Goal: Task Accomplishment & Management: Use online tool/utility

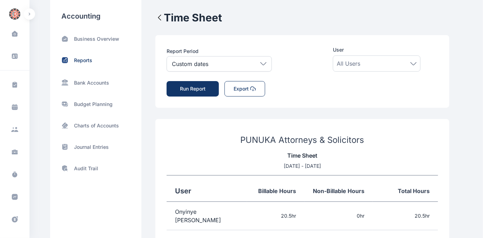
click at [239, 88] on button "Export" at bounding box center [245, 88] width 41 height 15
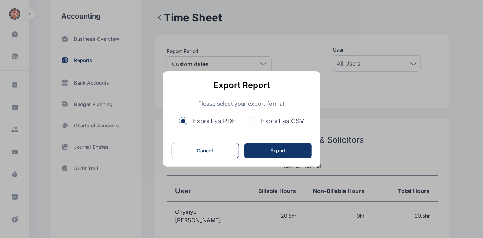
click at [254, 120] on span "button" at bounding box center [251, 121] width 8 height 8
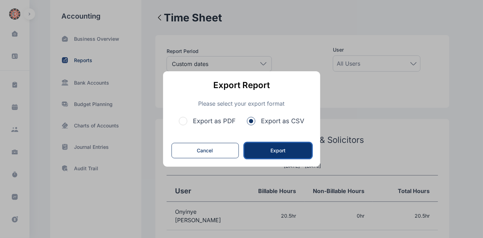
click at [267, 150] on button "Export" at bounding box center [278, 150] width 67 height 15
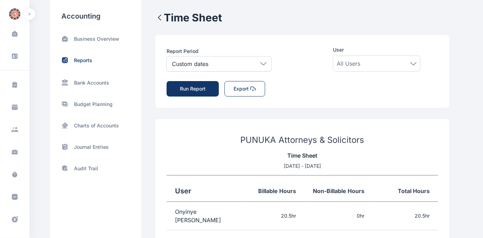
click at [413, 62] on icon at bounding box center [414, 63] width 6 height 3
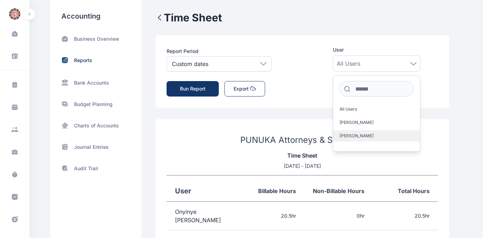
click at [363, 134] on span "[PERSON_NAME]" at bounding box center [357, 136] width 34 height 6
click at [192, 88] on button "Run Report" at bounding box center [193, 88] width 52 height 15
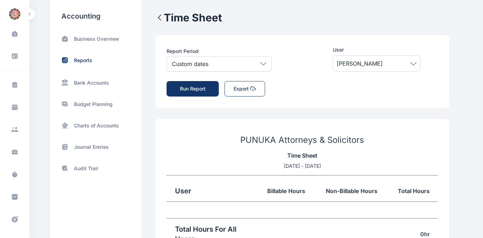
click at [415, 64] on icon at bounding box center [414, 63] width 6 height 3
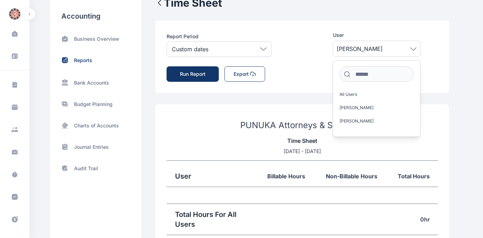
scroll to position [14, 0]
click at [367, 109] on span "[PERSON_NAME]" at bounding box center [357, 108] width 34 height 6
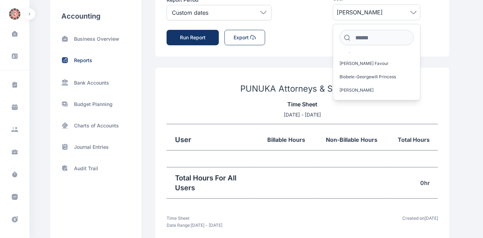
scroll to position [53, 0]
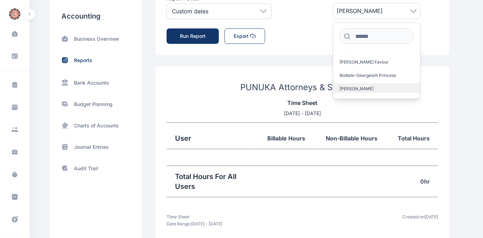
click at [368, 83] on label "[PERSON_NAME]" at bounding box center [376, 88] width 87 height 11
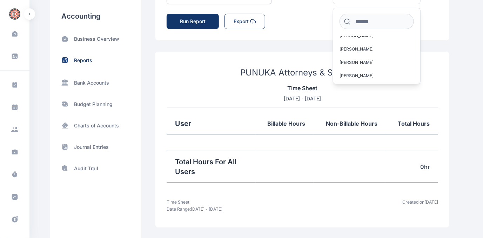
scroll to position [0, 0]
click at [467, 30] on div "**********" at bounding box center [241, 86] width 483 height 306
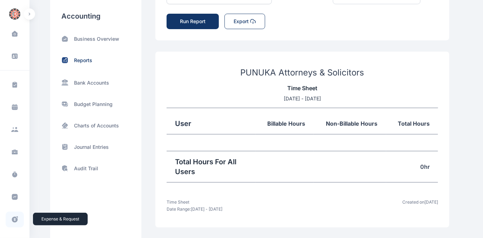
click at [13, 219] on icon at bounding box center [15, 220] width 6 height 6
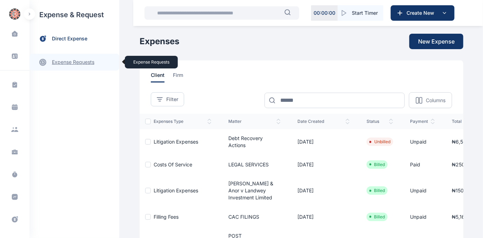
click at [80, 61] on link "expense requests expense requests" at bounding box center [74, 62] width 90 height 17
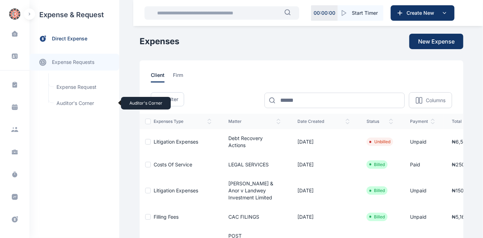
click at [65, 100] on span "Auditor's Corner Auditor's Corner" at bounding box center [84, 103] width 64 height 13
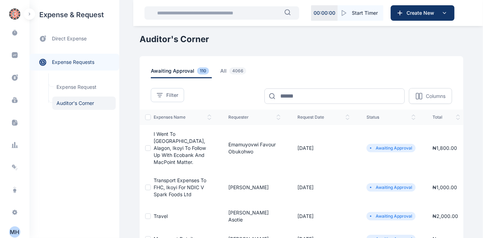
scroll to position [144, 0]
click at [15, 141] on icon at bounding box center [14, 142] width 7 height 7
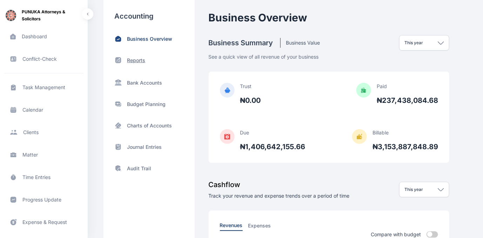
click at [138, 58] on p "Reports" at bounding box center [136, 60] width 18 height 7
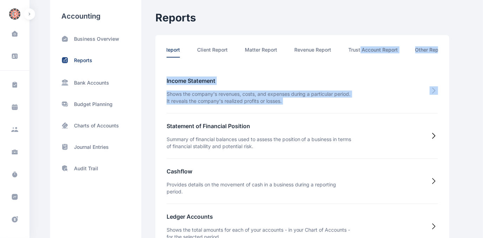
drag, startPoint x: 390, startPoint y: 64, endPoint x: 438, endPoint y: 68, distance: 48.6
click at [438, 68] on div "Accounting Report Client Report Matter Report Revenue Report Trust Account Repo…" at bounding box center [302, 217] width 294 height 365
drag, startPoint x: 438, startPoint y: 68, endPoint x: 421, endPoint y: 49, distance: 25.4
click at [421, 49] on li "Other Report" at bounding box center [424, 51] width 30 height 11
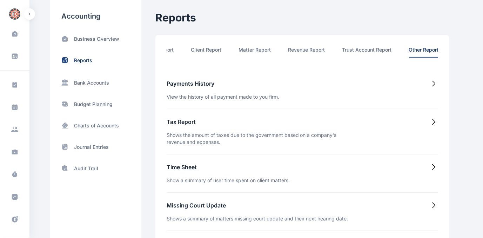
click at [192, 170] on h5 "Time Sheet" at bounding box center [228, 167] width 123 height 8
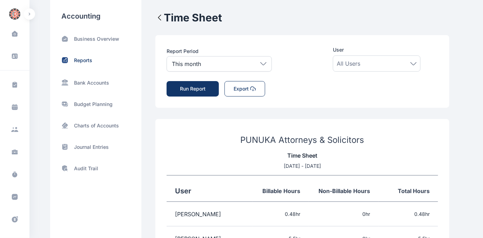
click at [414, 62] on icon at bounding box center [414, 63] width 6 height 3
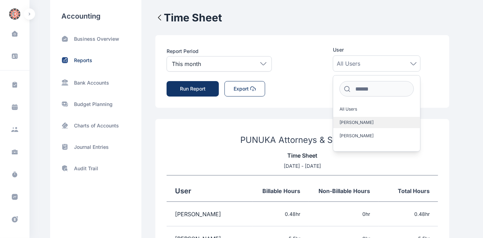
click at [371, 120] on span "[PERSON_NAME]" at bounding box center [357, 123] width 34 height 6
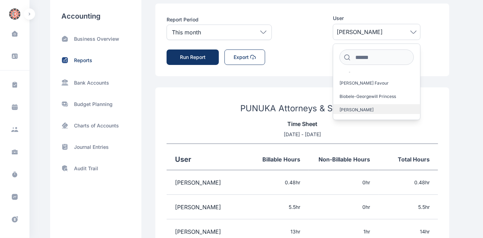
scroll to position [64, 0]
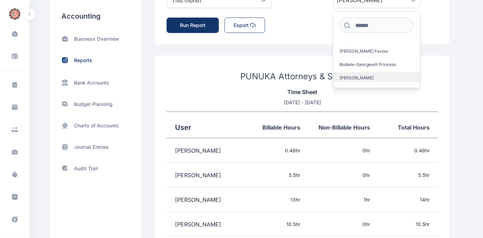
click at [366, 75] on span "[PERSON_NAME]" at bounding box center [357, 78] width 34 height 6
click at [367, 75] on span "[PERSON_NAME]" at bounding box center [357, 78] width 34 height 6
click at [354, 75] on span "[PERSON_NAME]" at bounding box center [357, 78] width 34 height 6
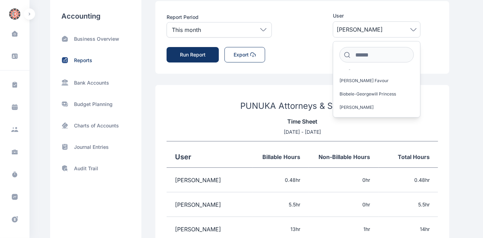
scroll to position [27, 0]
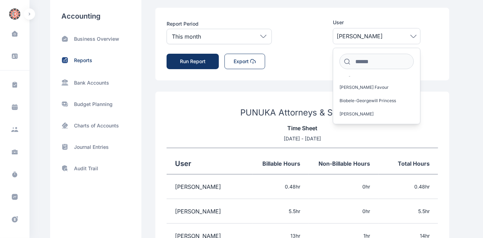
click at [198, 62] on button "Run Report" at bounding box center [193, 61] width 52 height 15
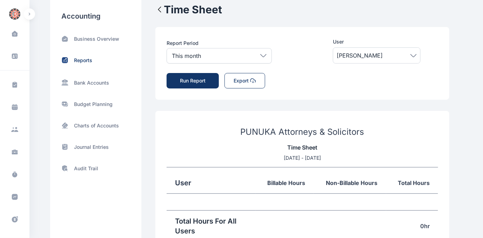
scroll to position [0, 0]
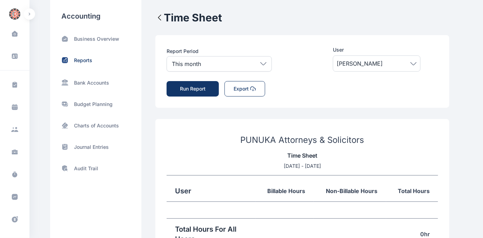
click at [415, 64] on icon at bounding box center [414, 63] width 6 height 2
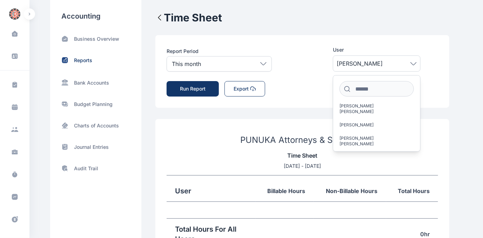
scroll to position [769, 0]
click at [362, 135] on span "[PERSON_NAME] [PERSON_NAME]" at bounding box center [374, 140] width 69 height 11
click at [195, 86] on button "Run Report" at bounding box center [193, 88] width 52 height 15
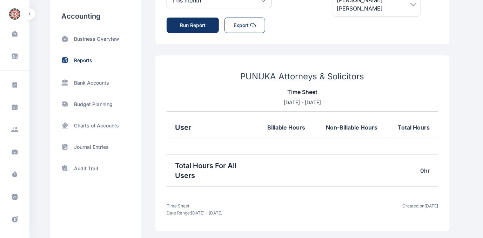
scroll to position [0, 0]
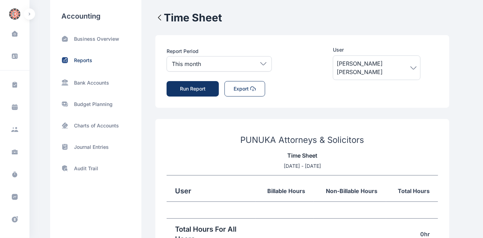
click at [413, 66] on icon at bounding box center [414, 67] width 6 height 3
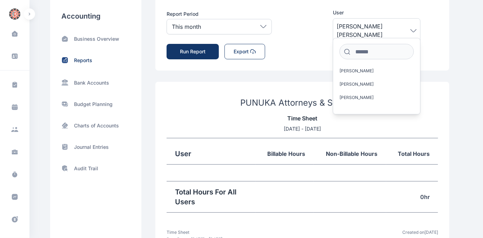
scroll to position [38, 0]
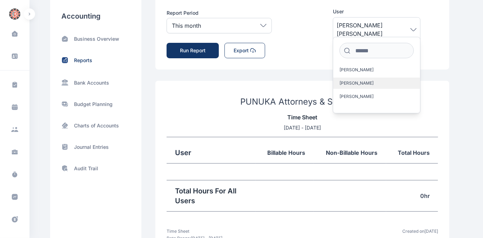
click at [364, 86] on label "[PERSON_NAME]" at bounding box center [376, 83] width 87 height 11
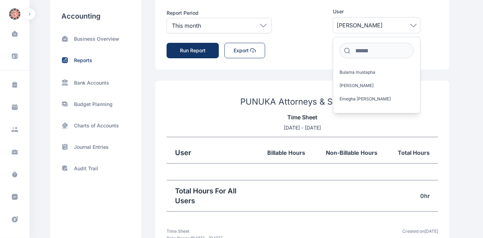
scroll to position [874, 0]
click at [364, 97] on span "[PERSON_NAME] Favour" at bounding box center [364, 100] width 49 height 6
click at [185, 49] on button "Run Report" at bounding box center [193, 50] width 52 height 15
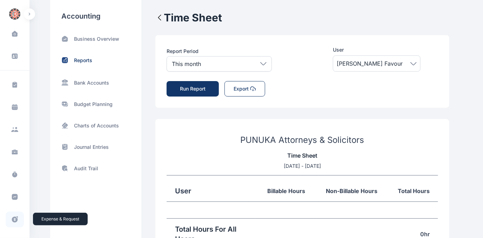
click at [13, 218] on icon at bounding box center [14, 219] width 7 height 7
